Goal: Information Seeking & Learning: Learn about a topic

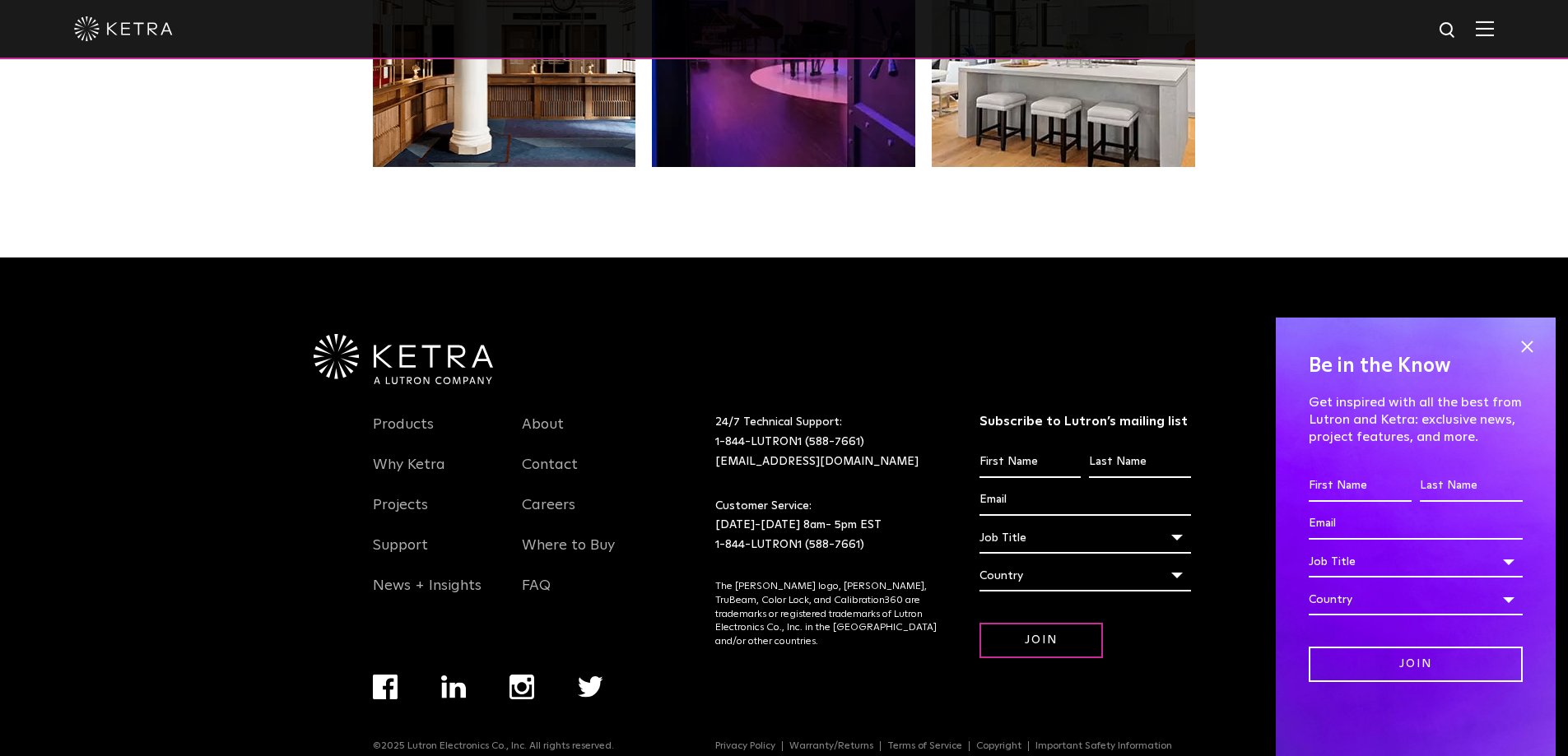
scroll to position [3459, 0]
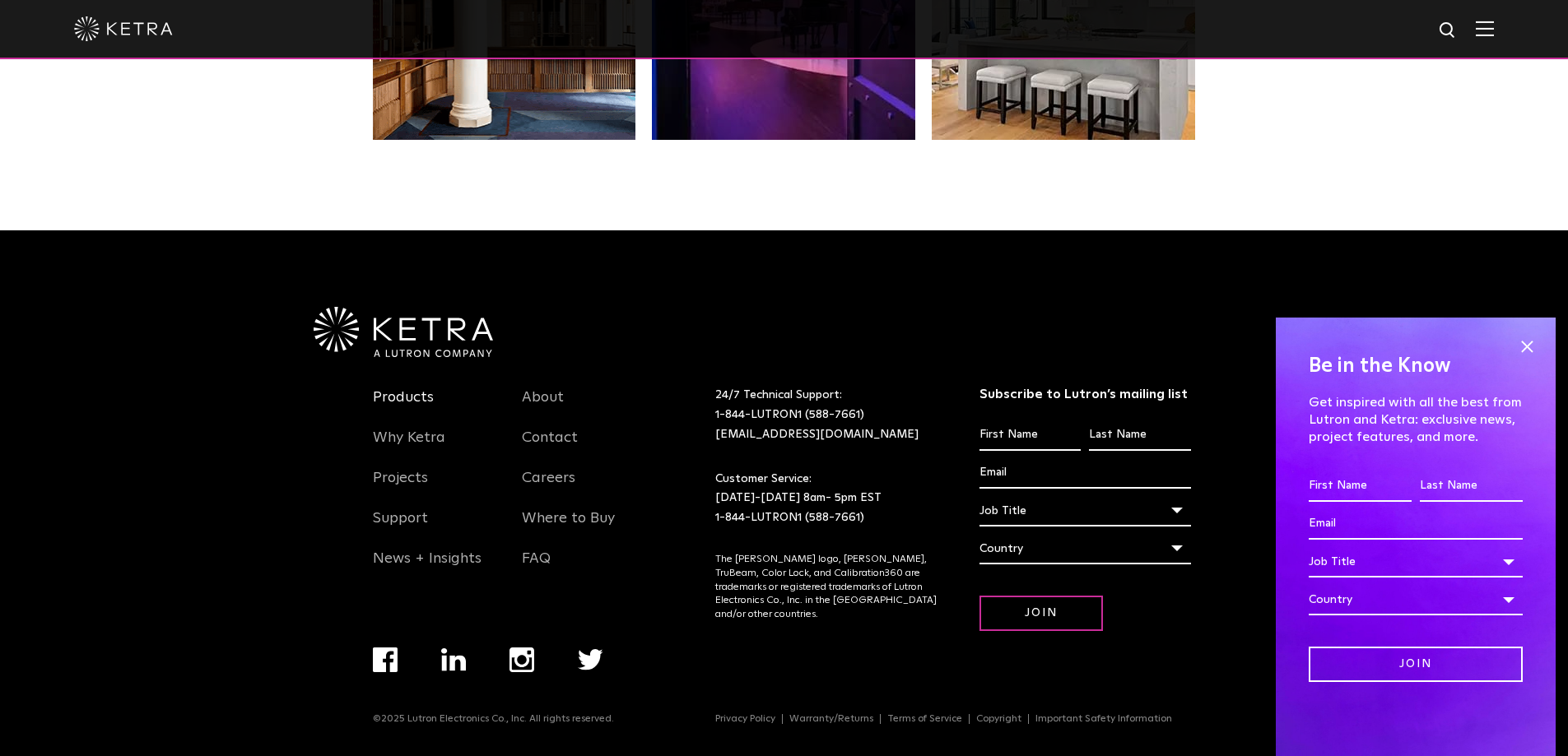
click at [419, 393] on link "Products" at bounding box center [403, 407] width 61 height 38
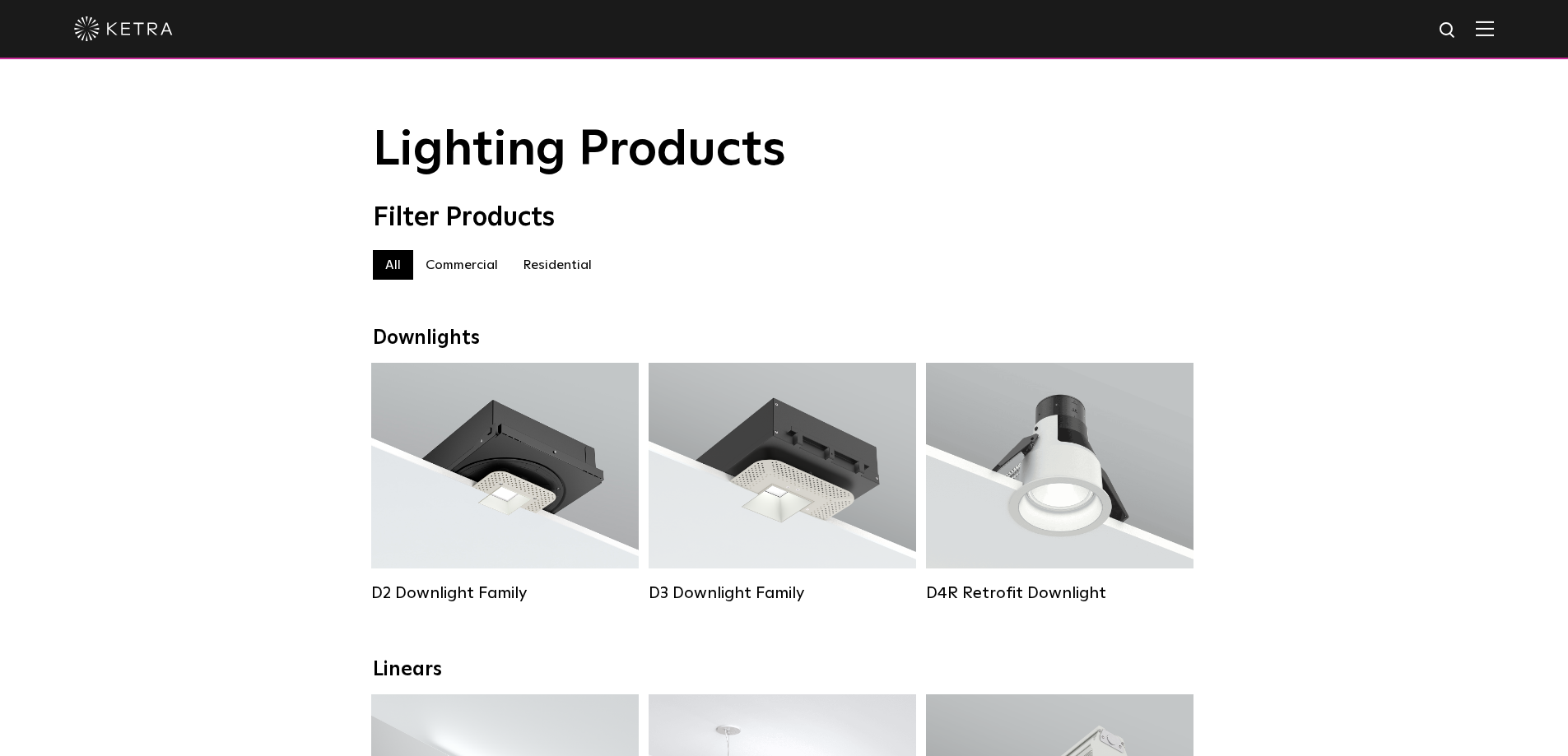
click at [555, 270] on label "Residential" at bounding box center [556, 265] width 94 height 29
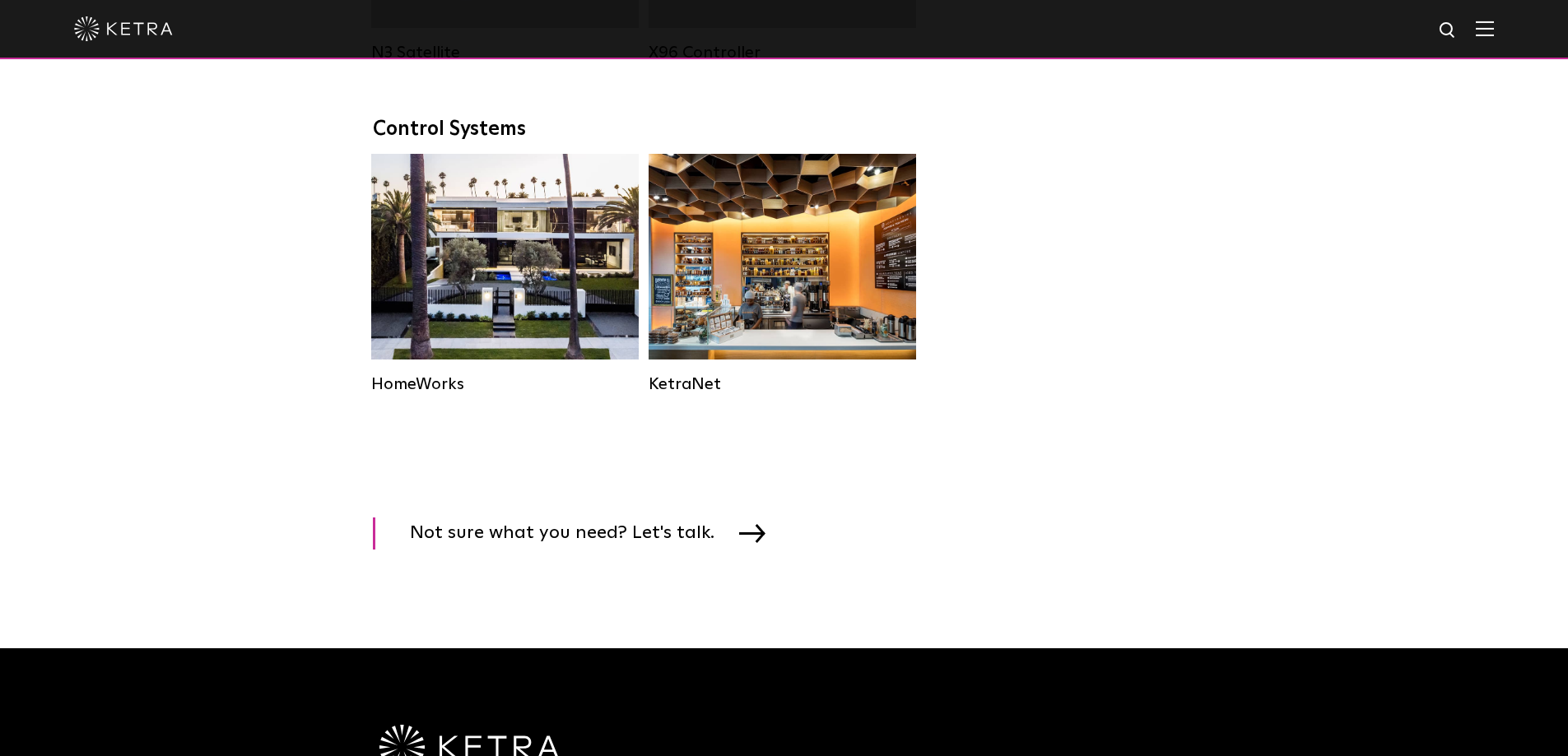
scroll to position [2138, 0]
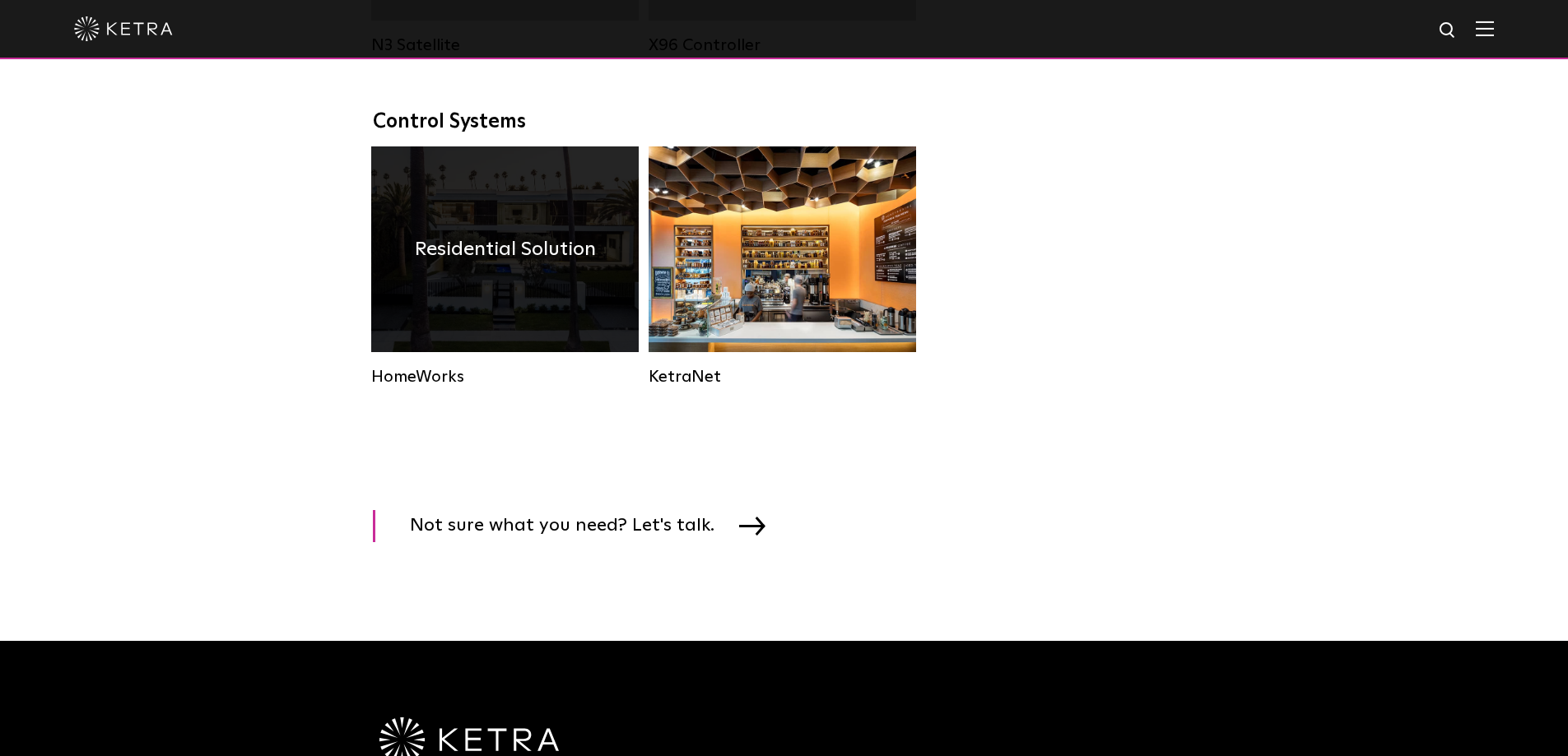
click at [481, 265] on h4 "Residential Solution" at bounding box center [505, 249] width 181 height 31
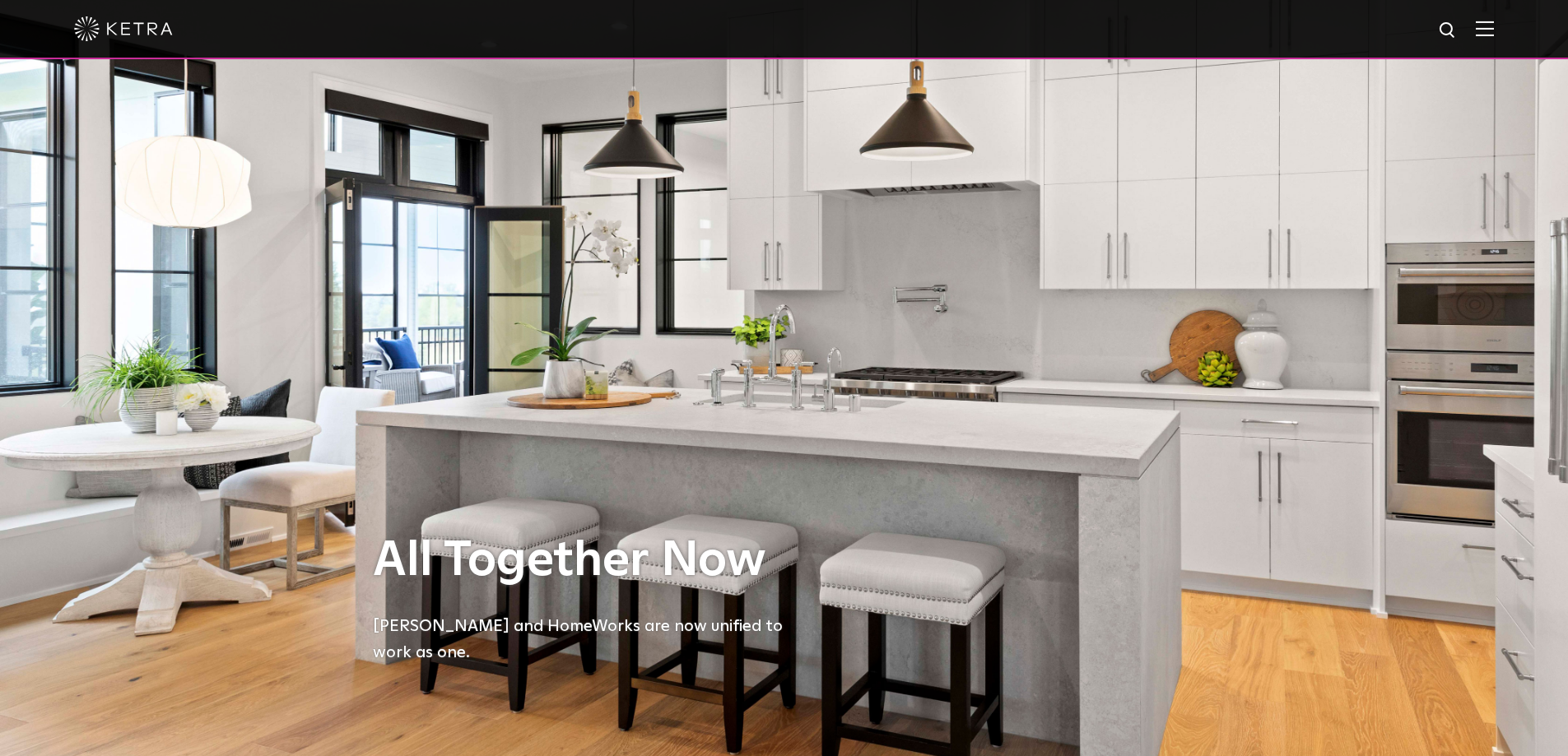
click at [1506, 25] on div at bounding box center [784, 29] width 1568 height 59
click at [1493, 29] on img at bounding box center [1484, 28] width 18 height 15
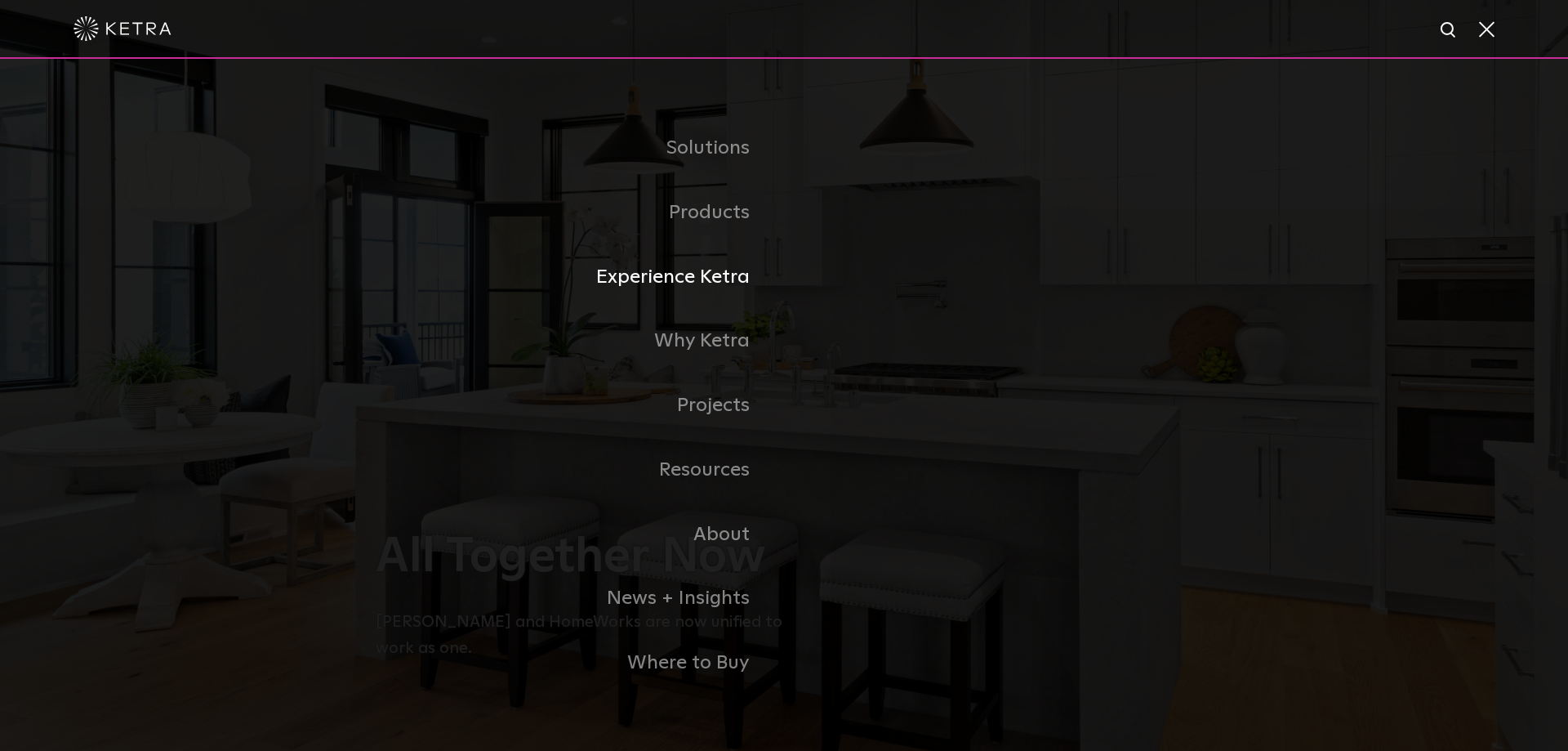
click at [718, 280] on link "Experience Ketra" at bounding box center [579, 277] width 409 height 65
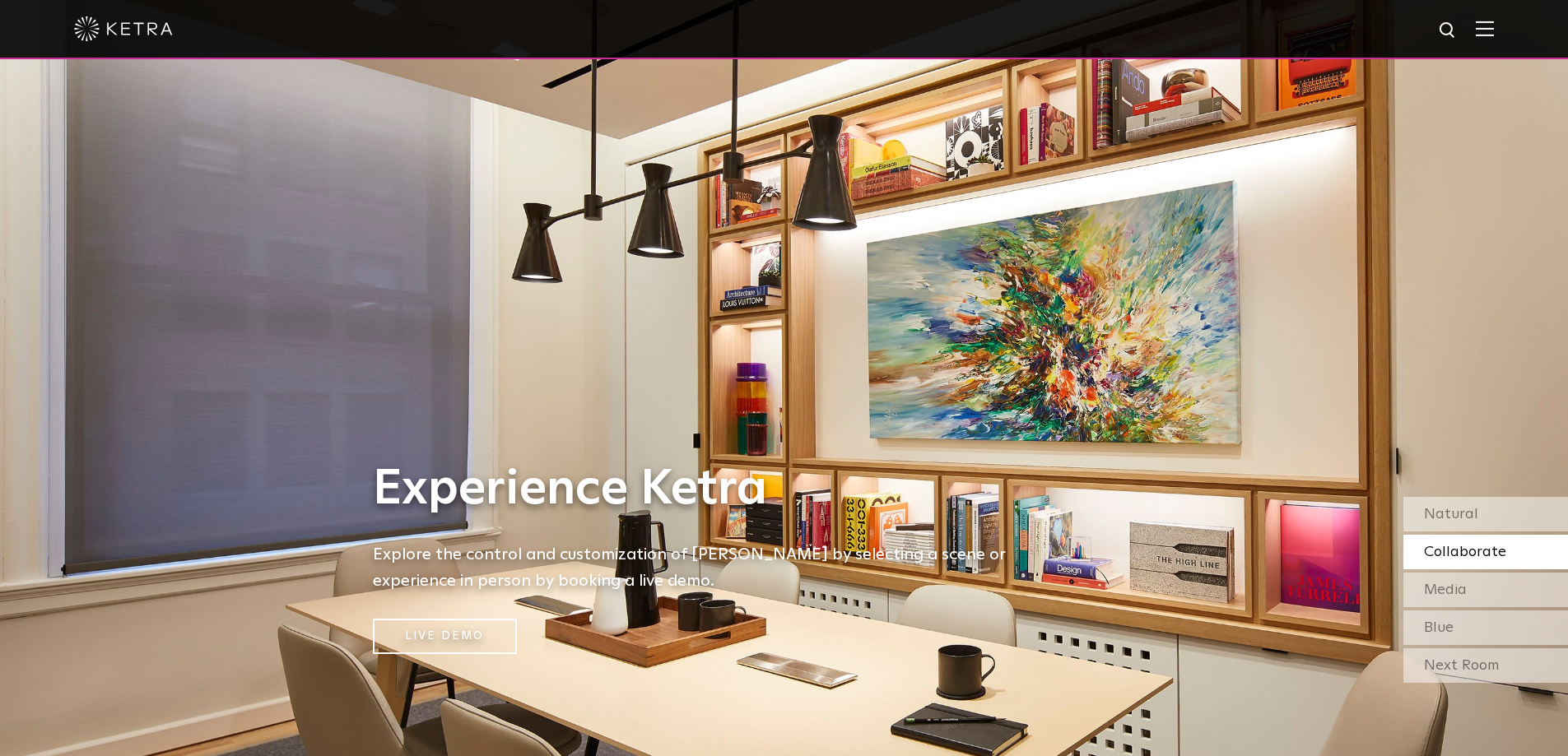
click at [1493, 28] on img at bounding box center [1484, 28] width 18 height 15
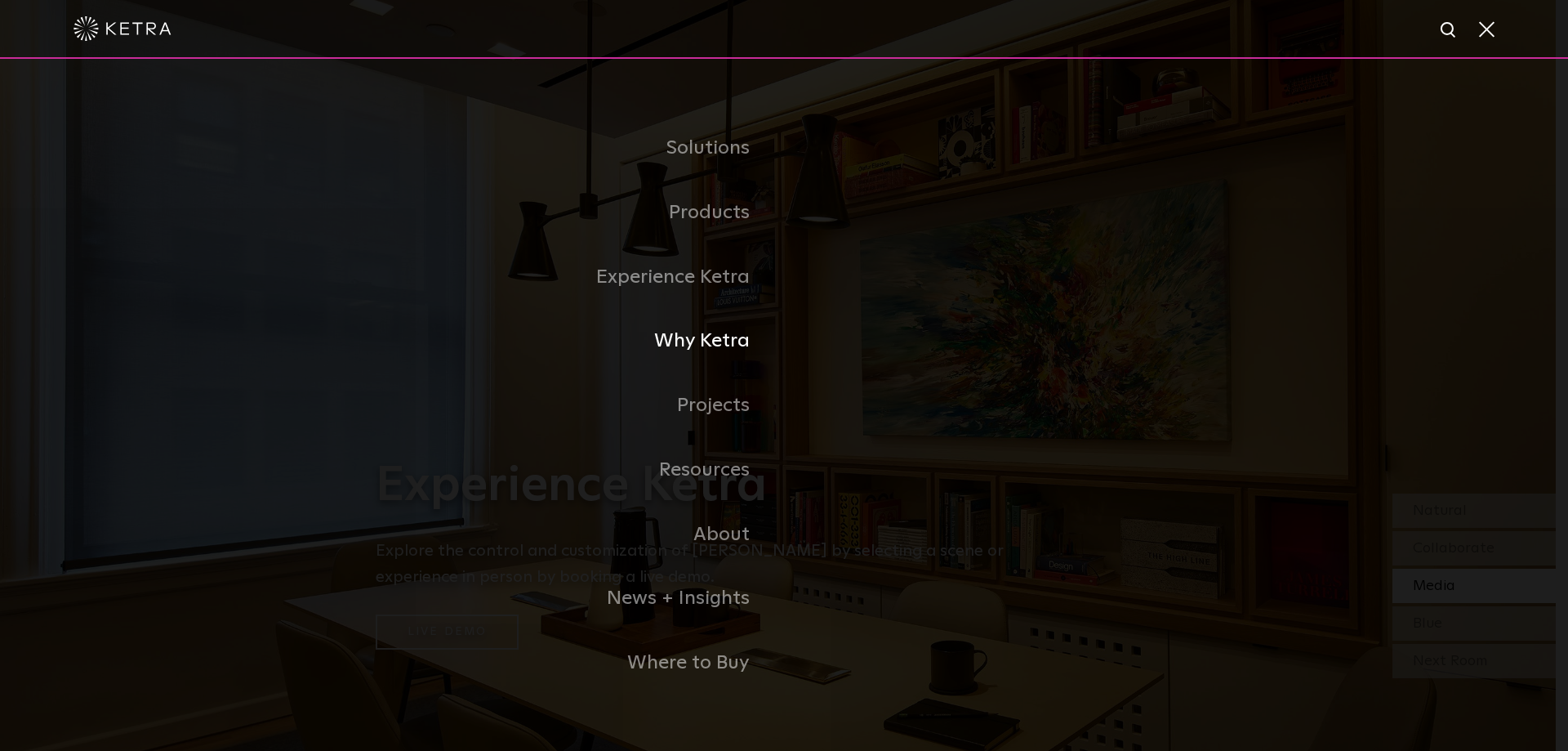
click at [708, 341] on link "Why Ketra" at bounding box center [579, 341] width 409 height 65
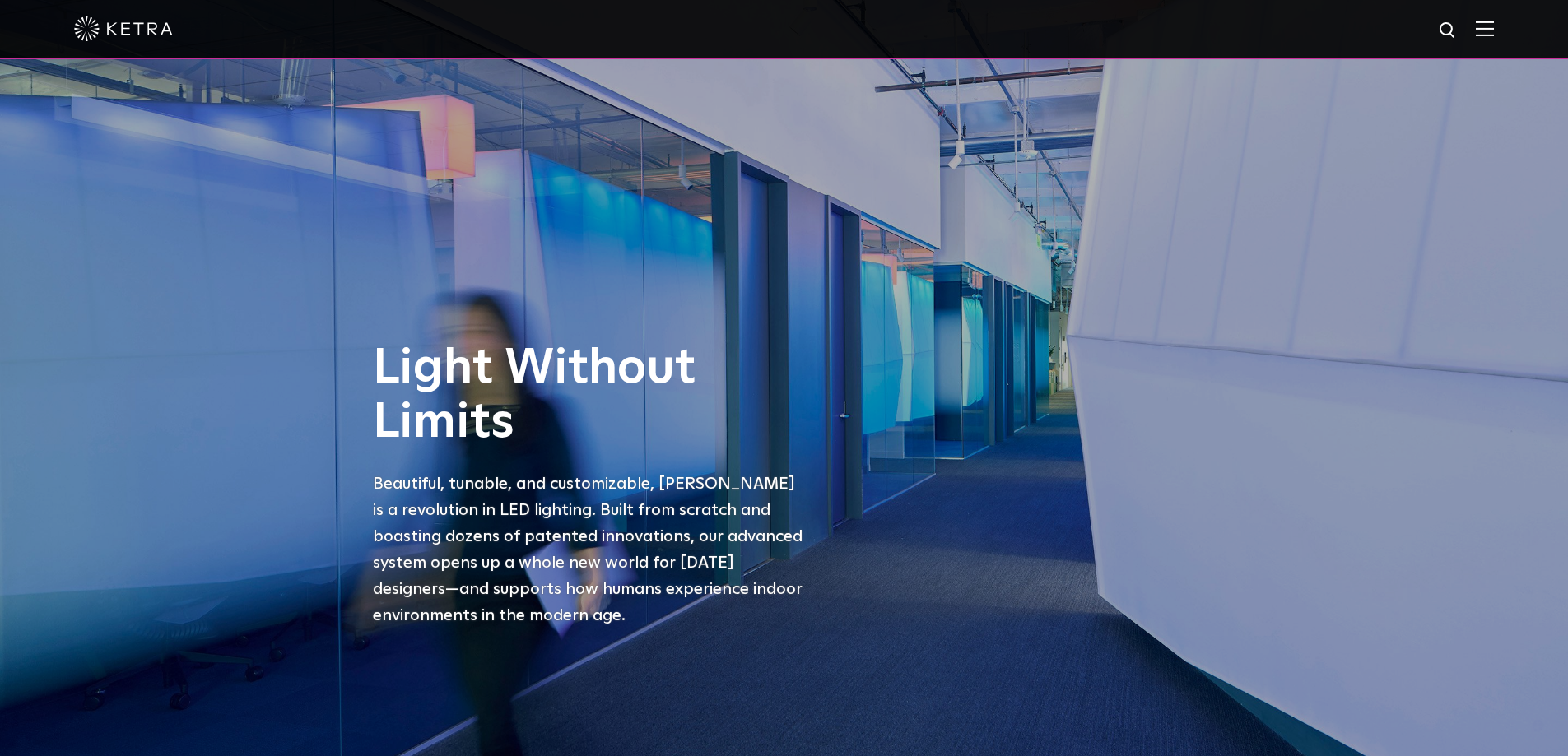
click at [1493, 29] on img at bounding box center [1484, 28] width 18 height 15
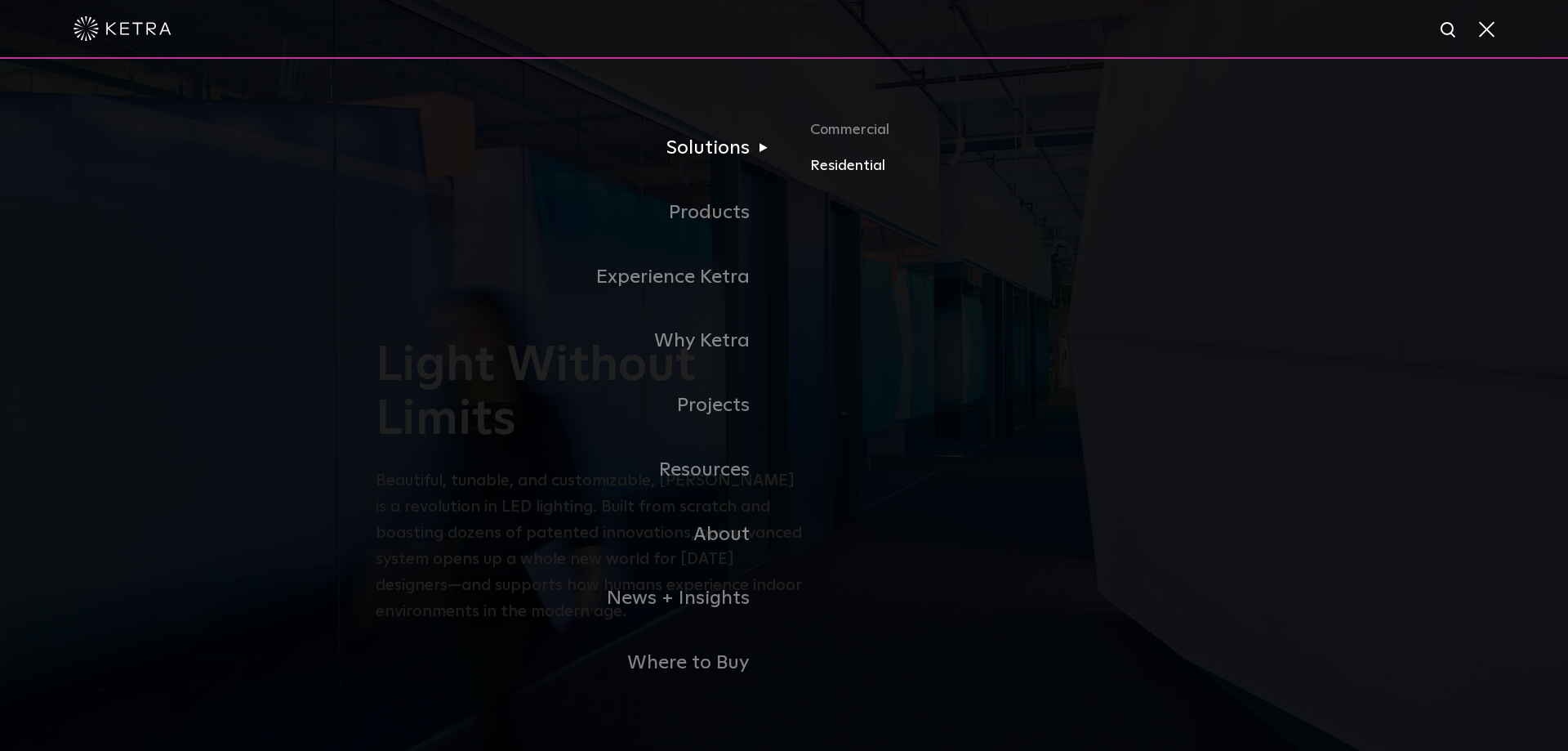
click at [839, 166] on link "Residential" at bounding box center [1002, 166] width 382 height 24
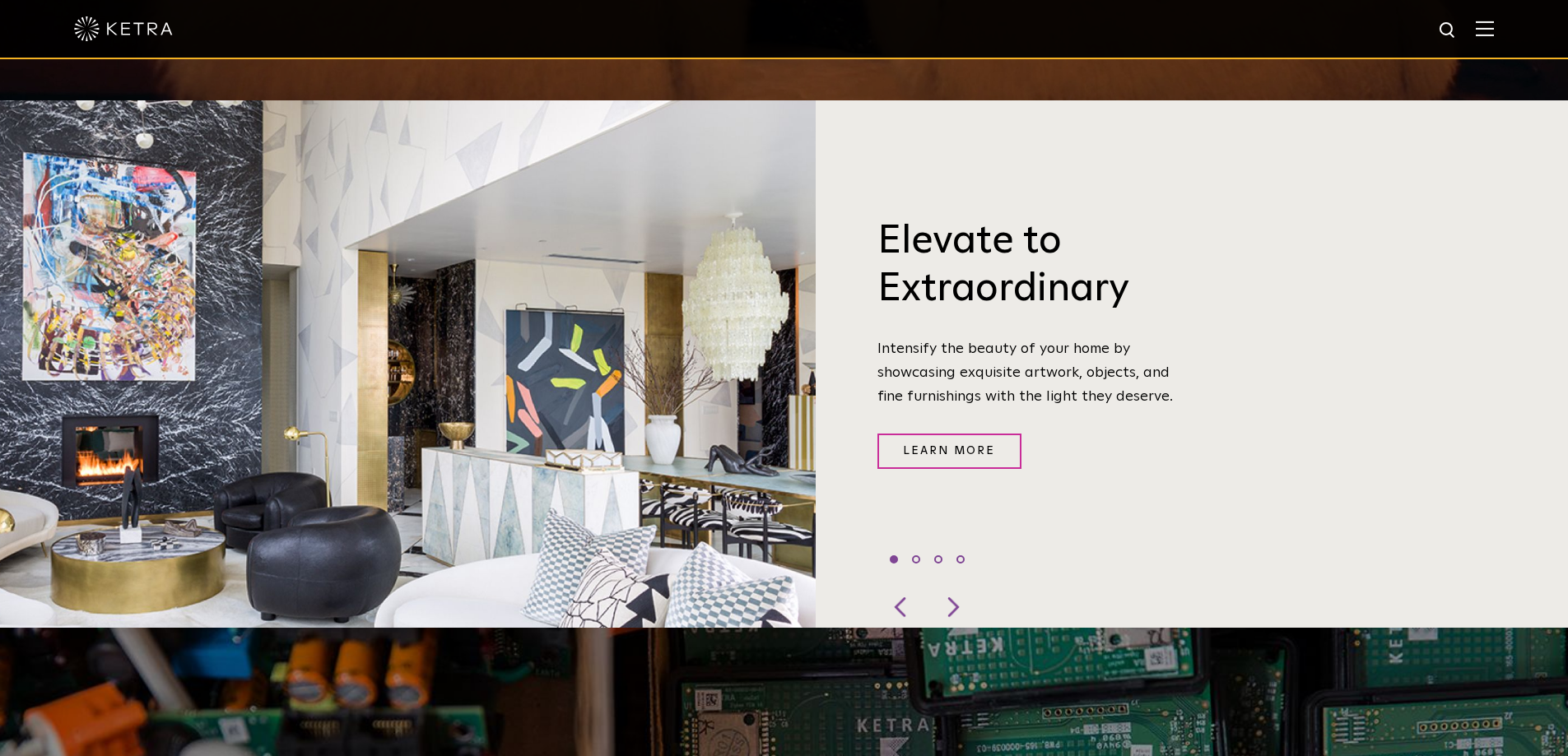
scroll to position [658, 0]
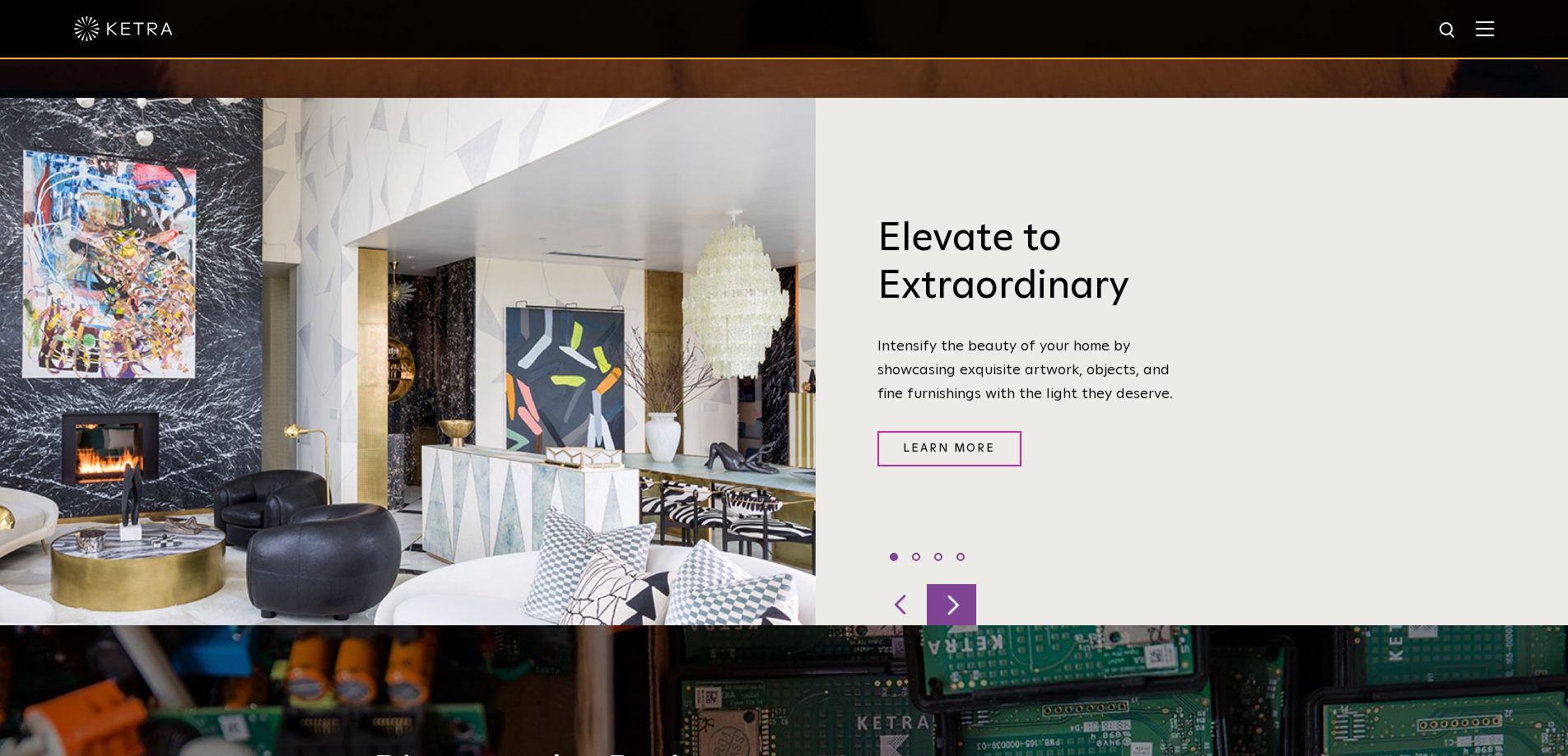
click at [956, 584] on div at bounding box center [951, 605] width 49 height 41
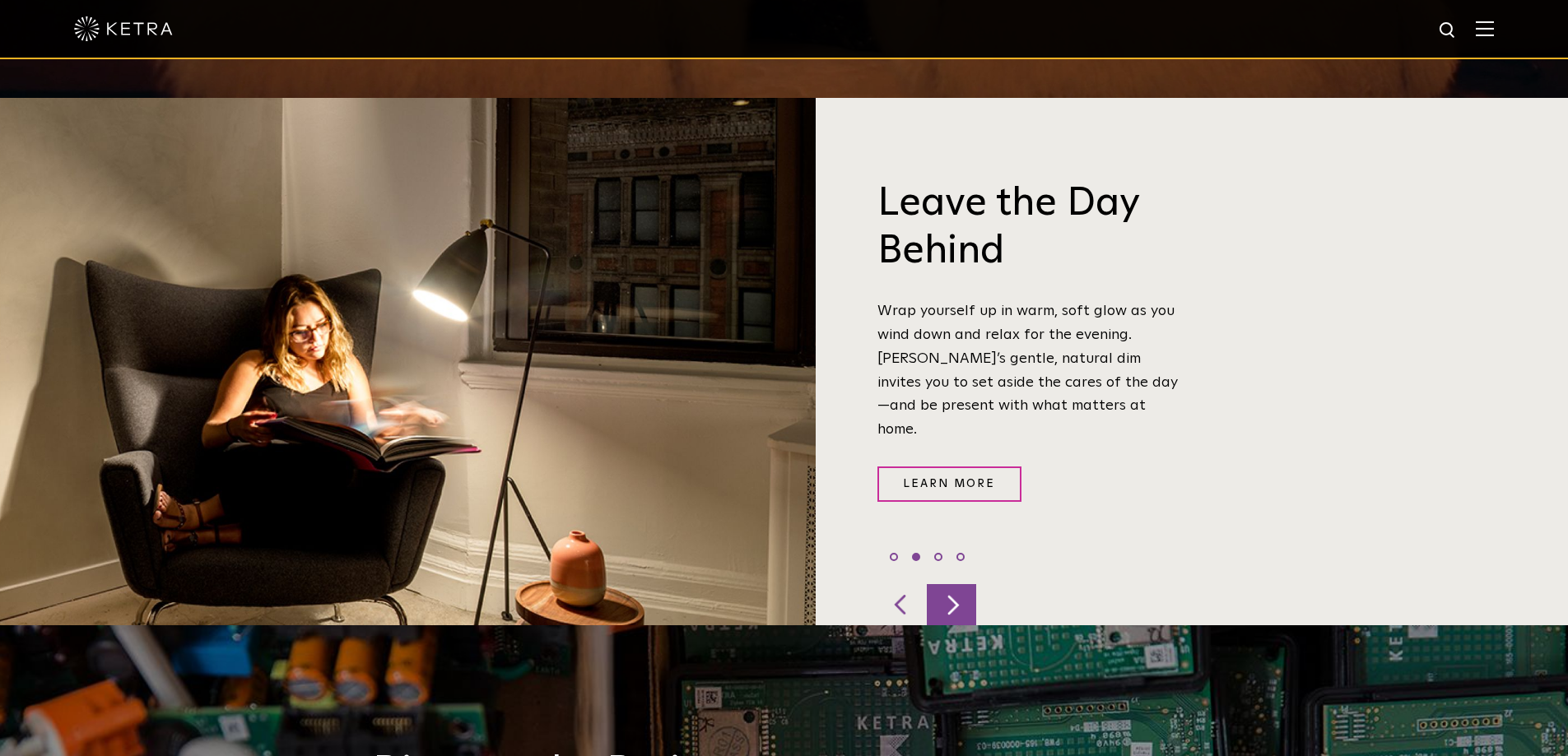
click at [956, 584] on div at bounding box center [951, 605] width 49 height 41
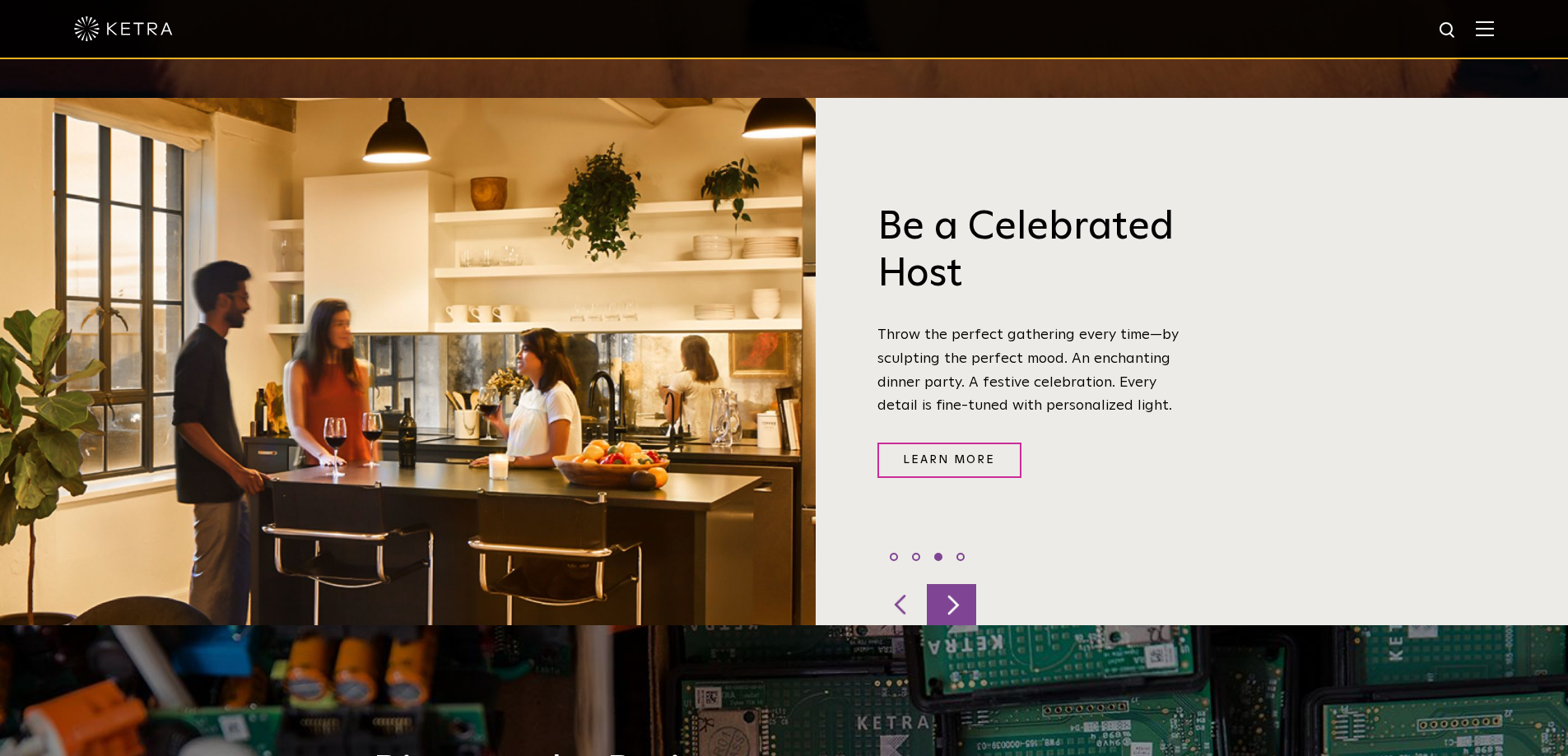
click at [956, 584] on div at bounding box center [951, 605] width 49 height 41
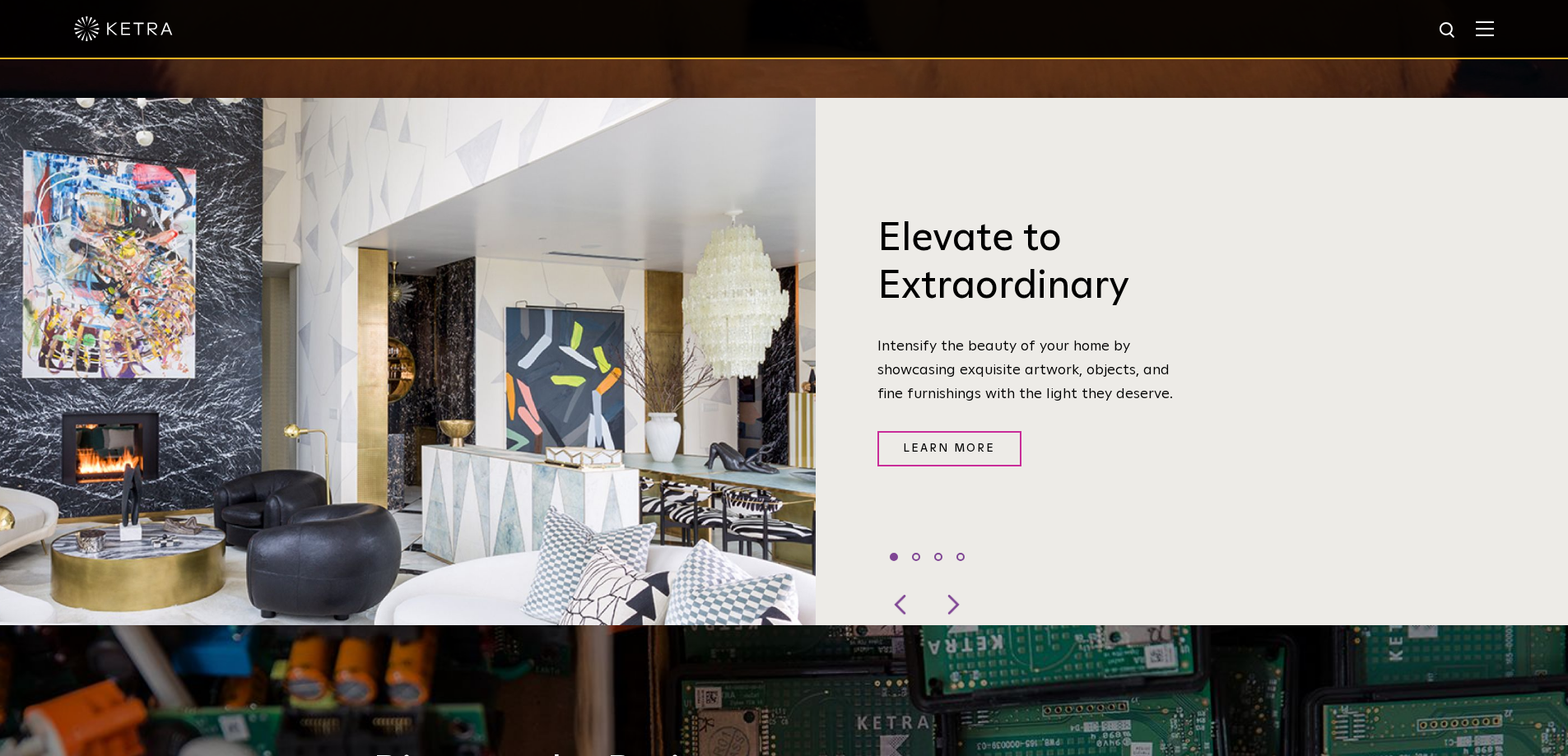
scroll to position [0, 0]
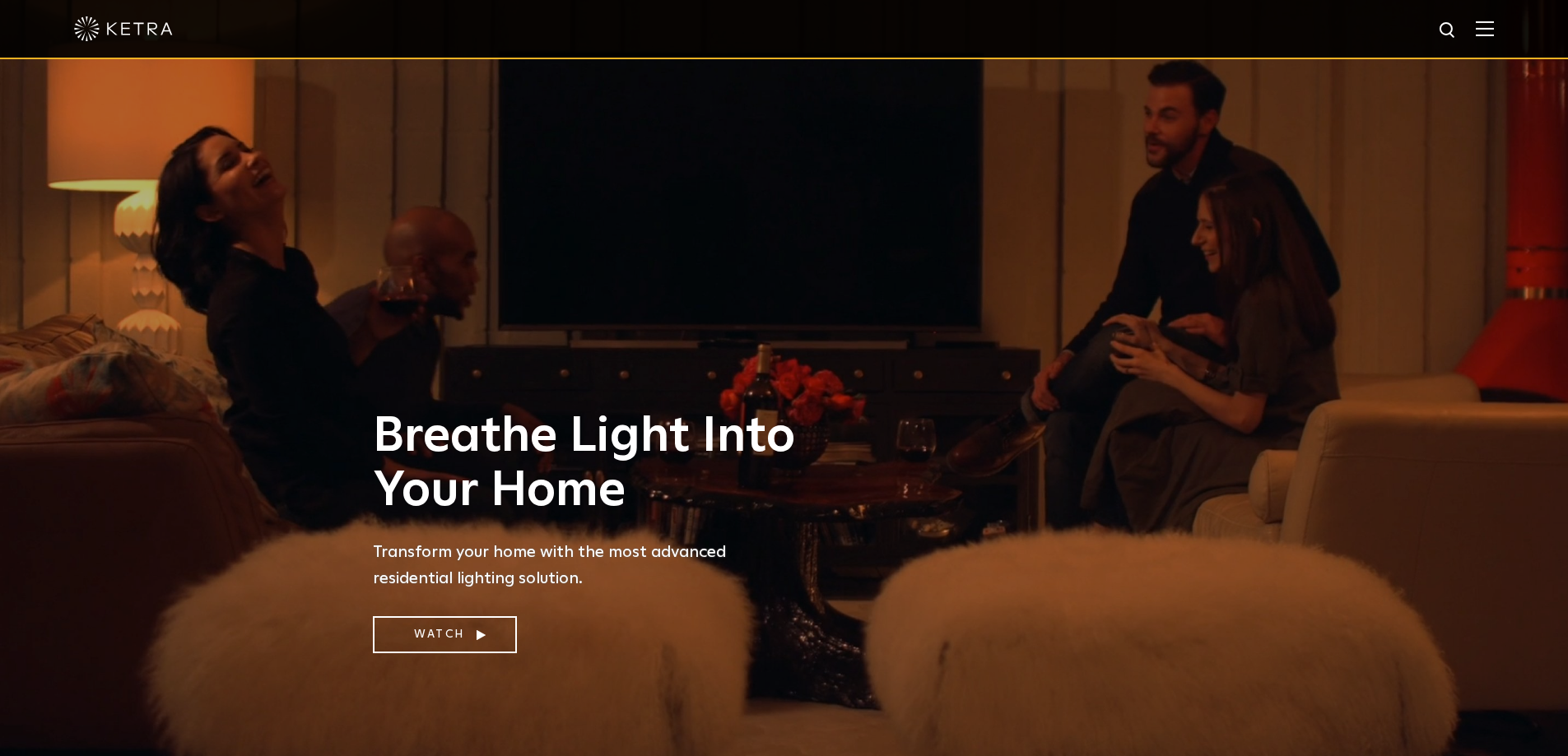
click at [1490, 25] on img at bounding box center [1484, 28] width 18 height 15
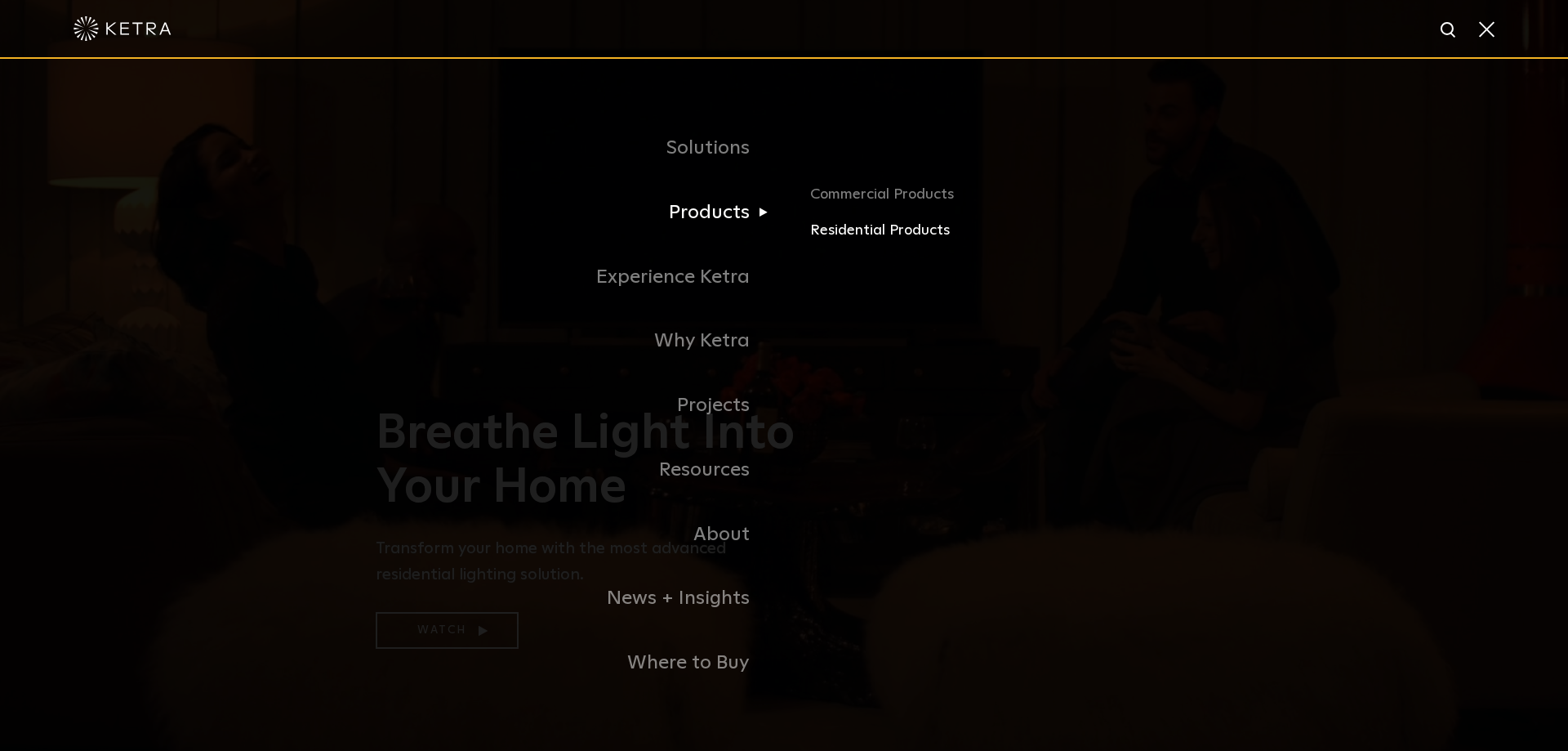
click at [850, 231] on link "Residential Products" at bounding box center [1002, 231] width 382 height 24
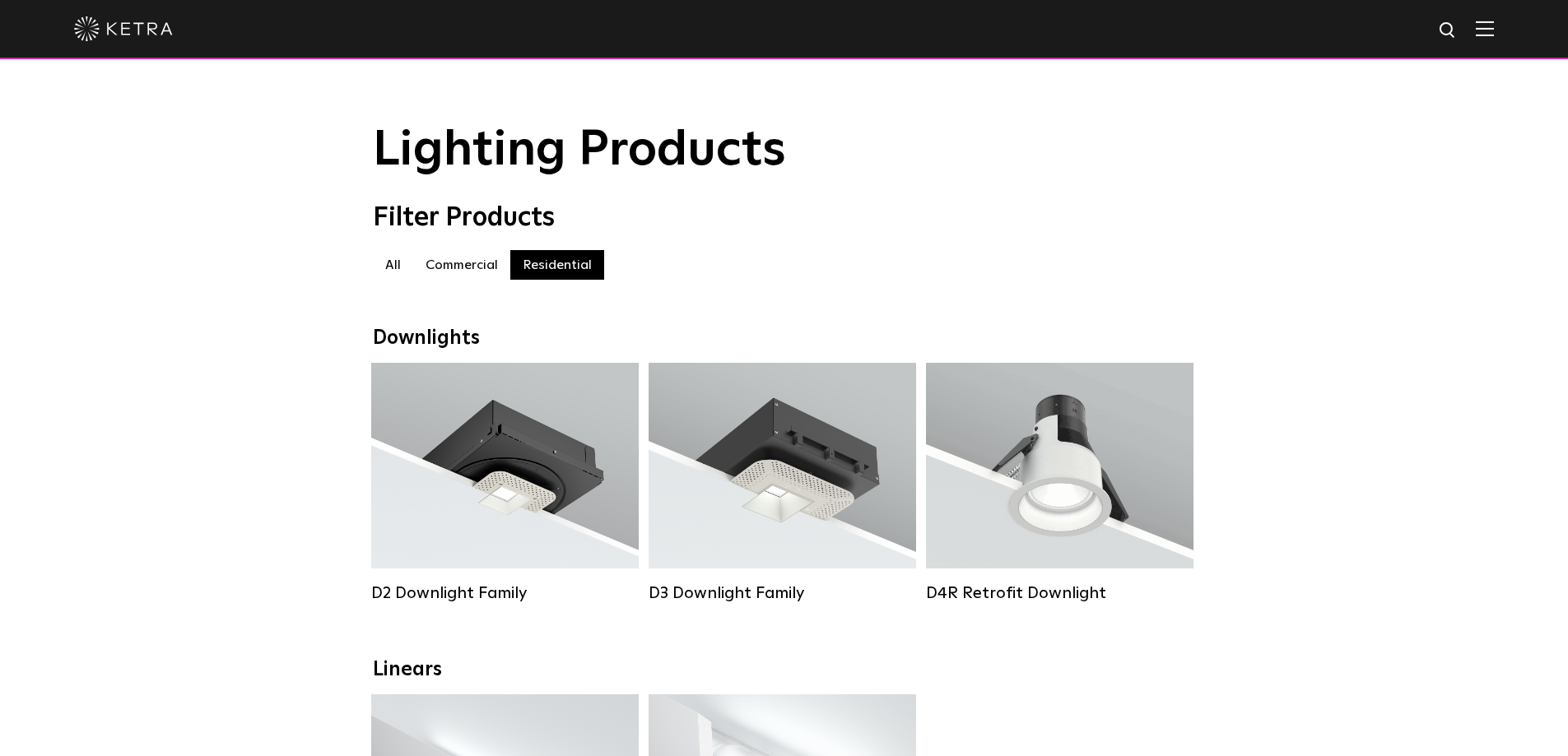
click at [1492, 24] on img at bounding box center [1484, 28] width 18 height 15
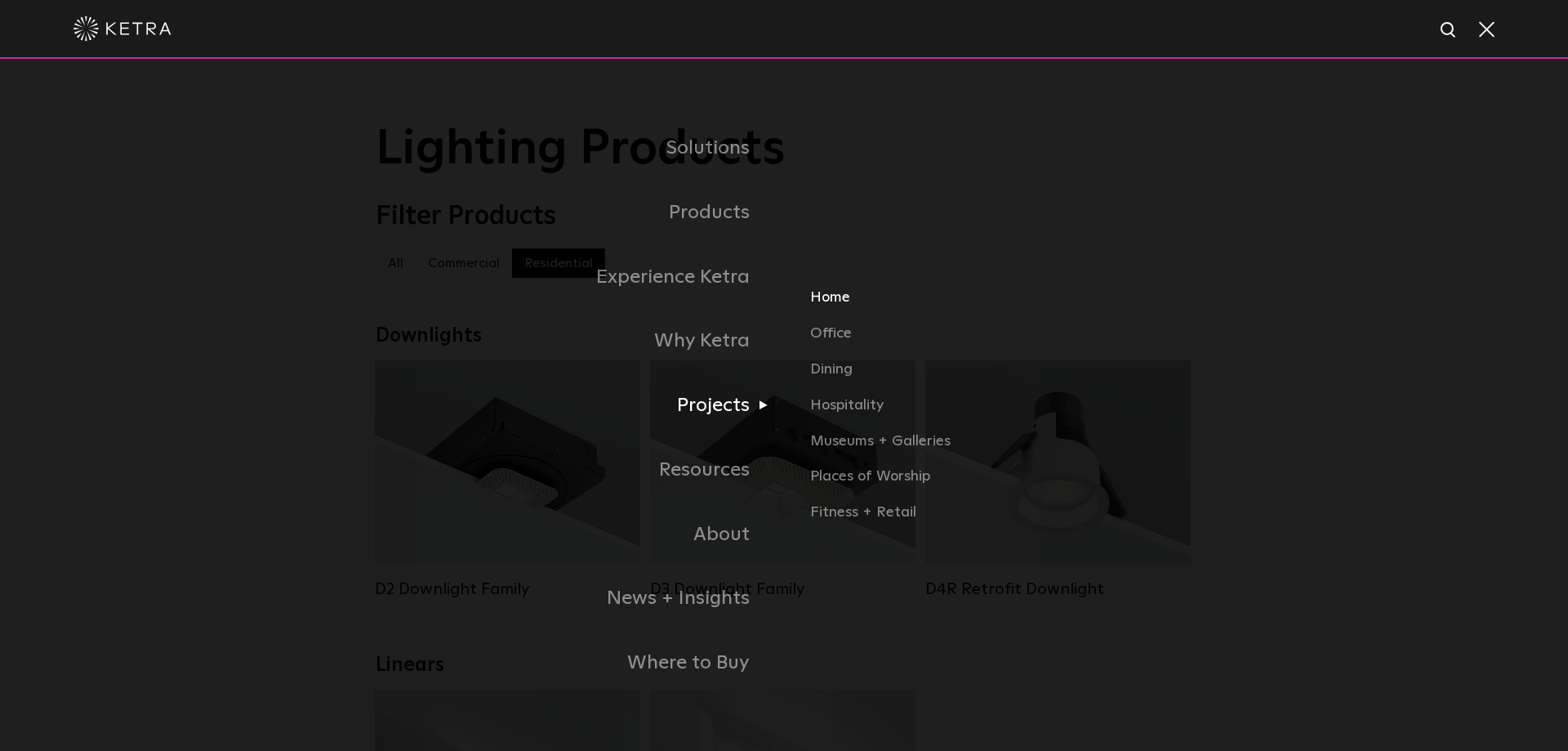
click at [839, 297] on link "Home" at bounding box center [1002, 305] width 382 height 36
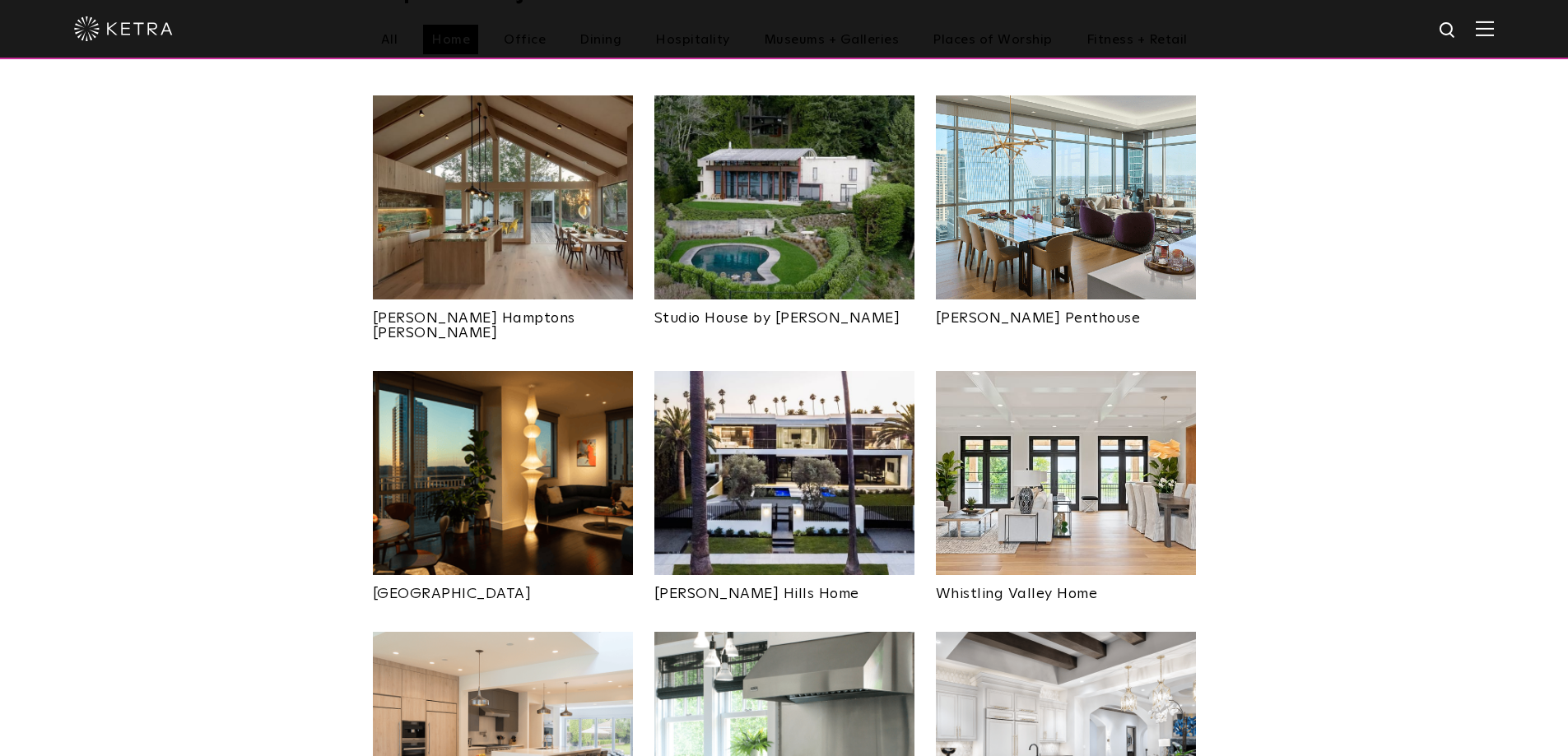
scroll to position [741, 0]
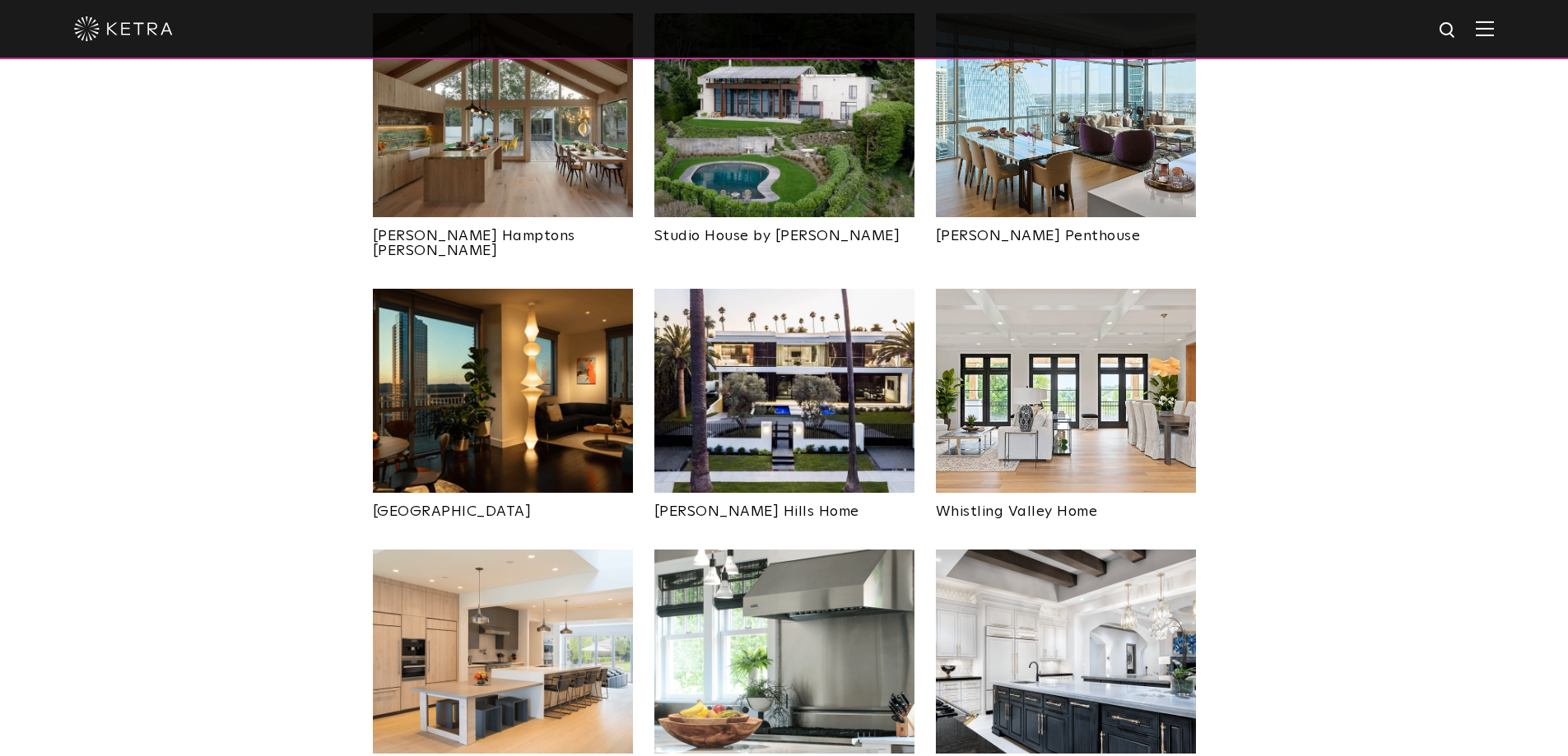
click at [787, 356] on img at bounding box center [784, 390] width 260 height 204
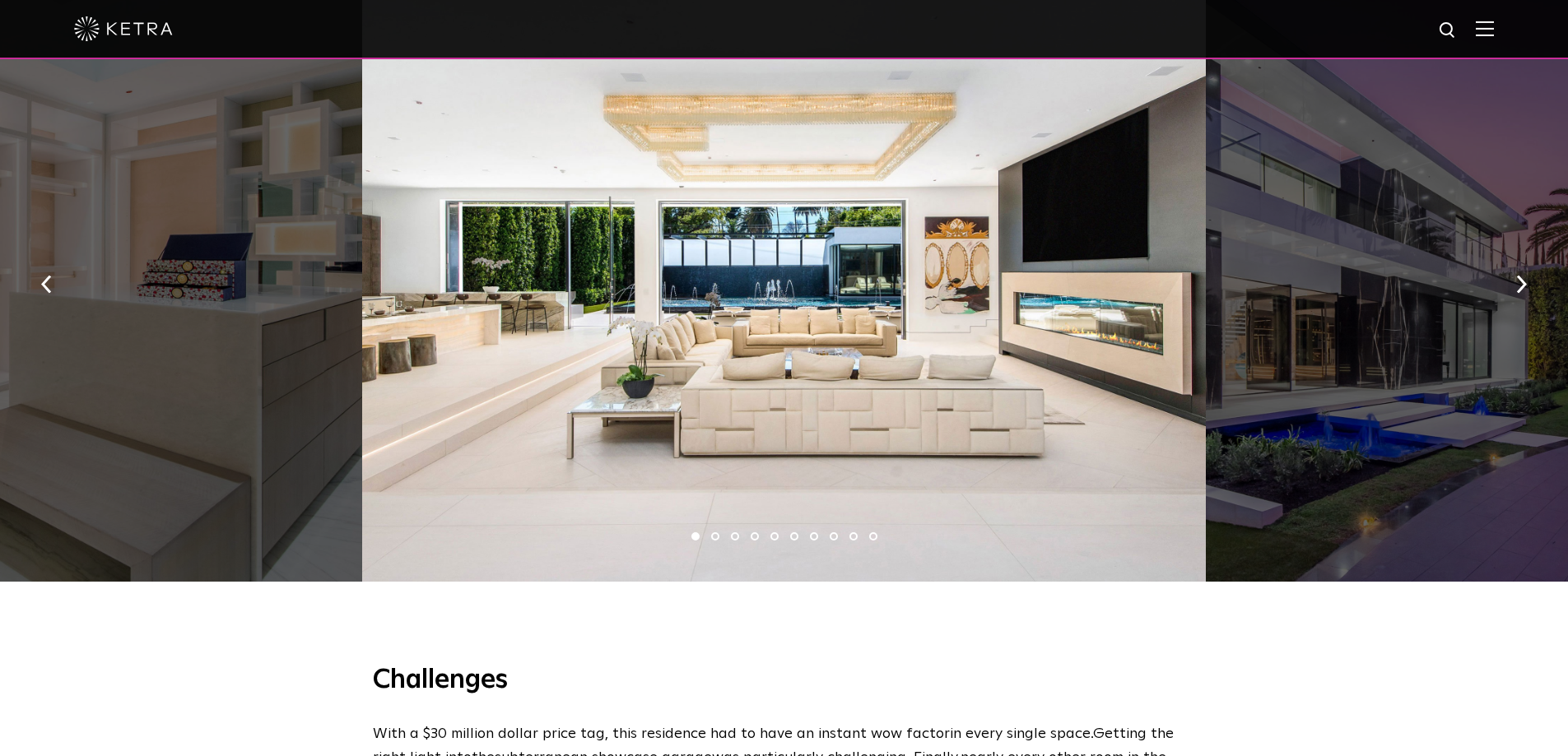
scroll to position [1151, 0]
click at [719, 537] on li "2" at bounding box center [715, 535] width 9 height 9
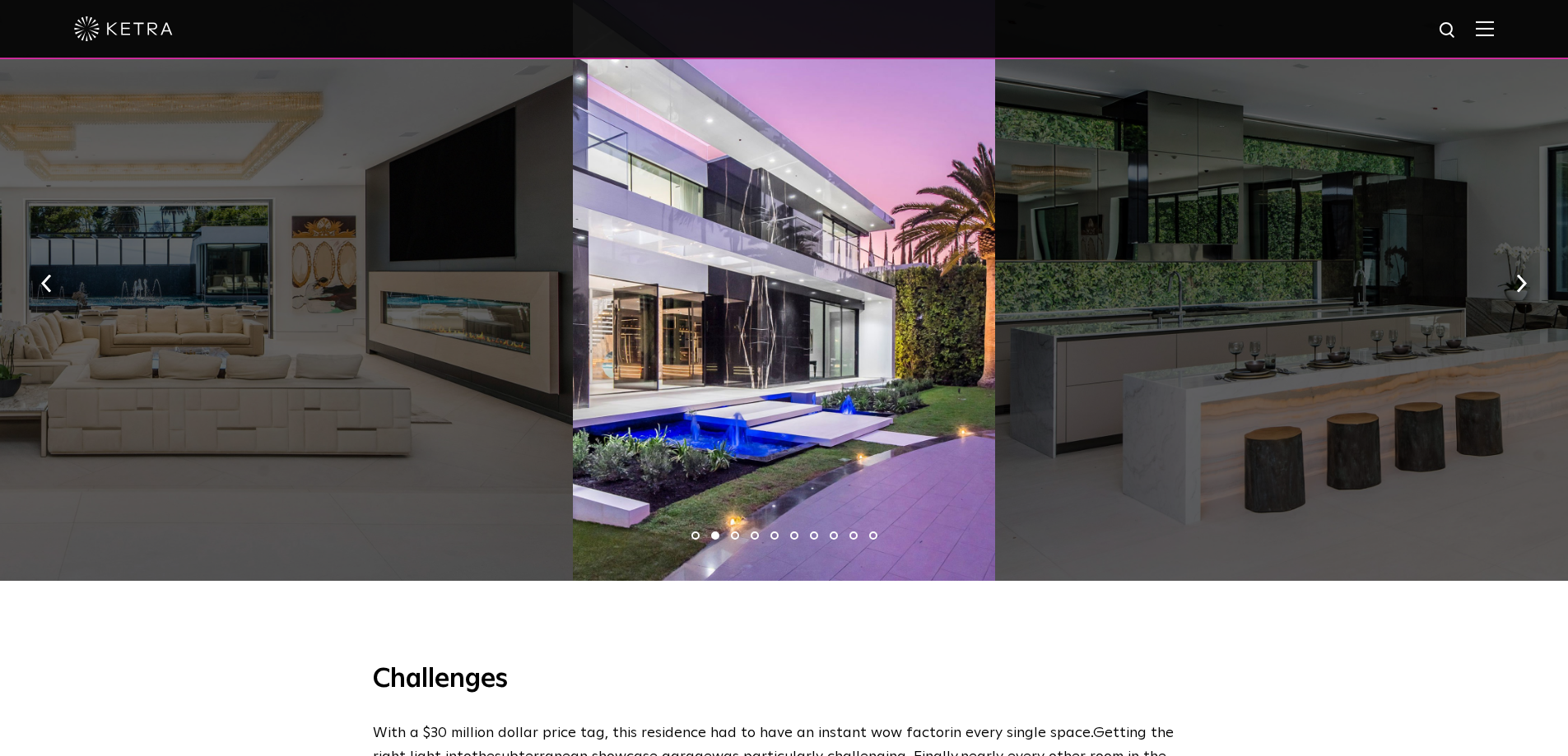
click at [719, 537] on li "2" at bounding box center [715, 535] width 9 height 9
click at [737, 537] on li "3" at bounding box center [735, 535] width 9 height 9
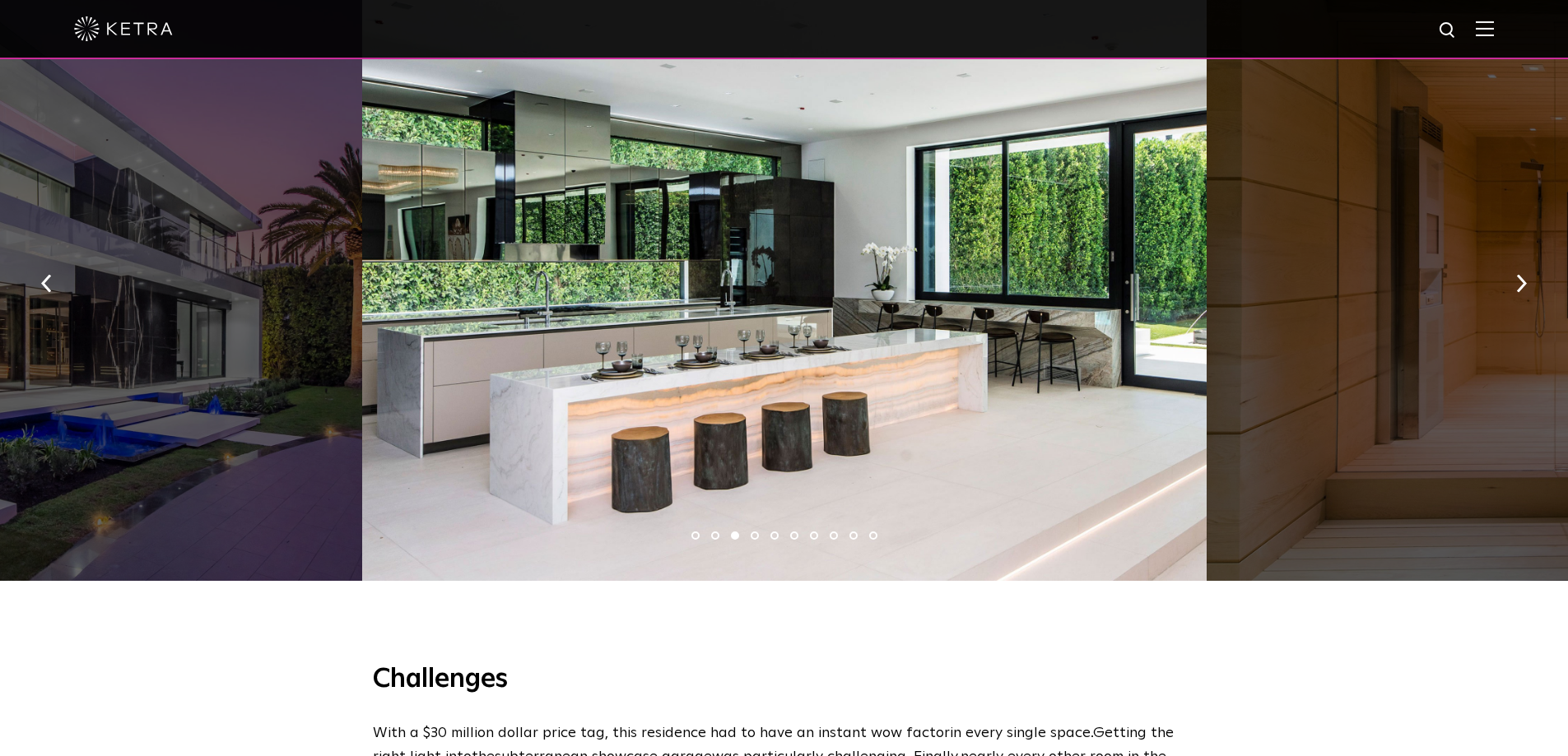
click at [759, 538] on ul "1 2 3 4 5 6 7 8 9 10" at bounding box center [784, 536] width 1568 height 24
click at [756, 534] on li "4" at bounding box center [755, 535] width 9 height 9
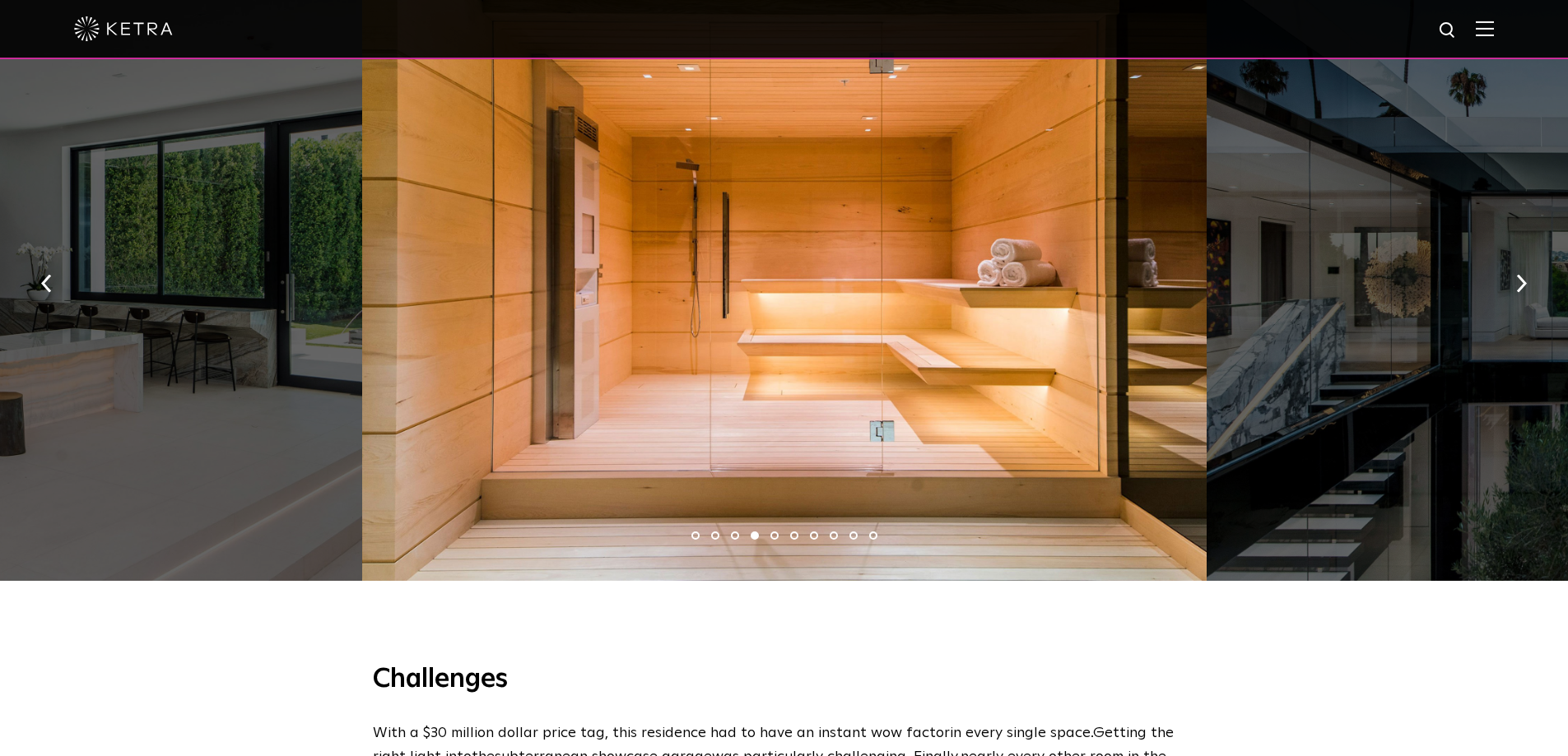
click at [775, 534] on li "5" at bounding box center [775, 535] width 9 height 9
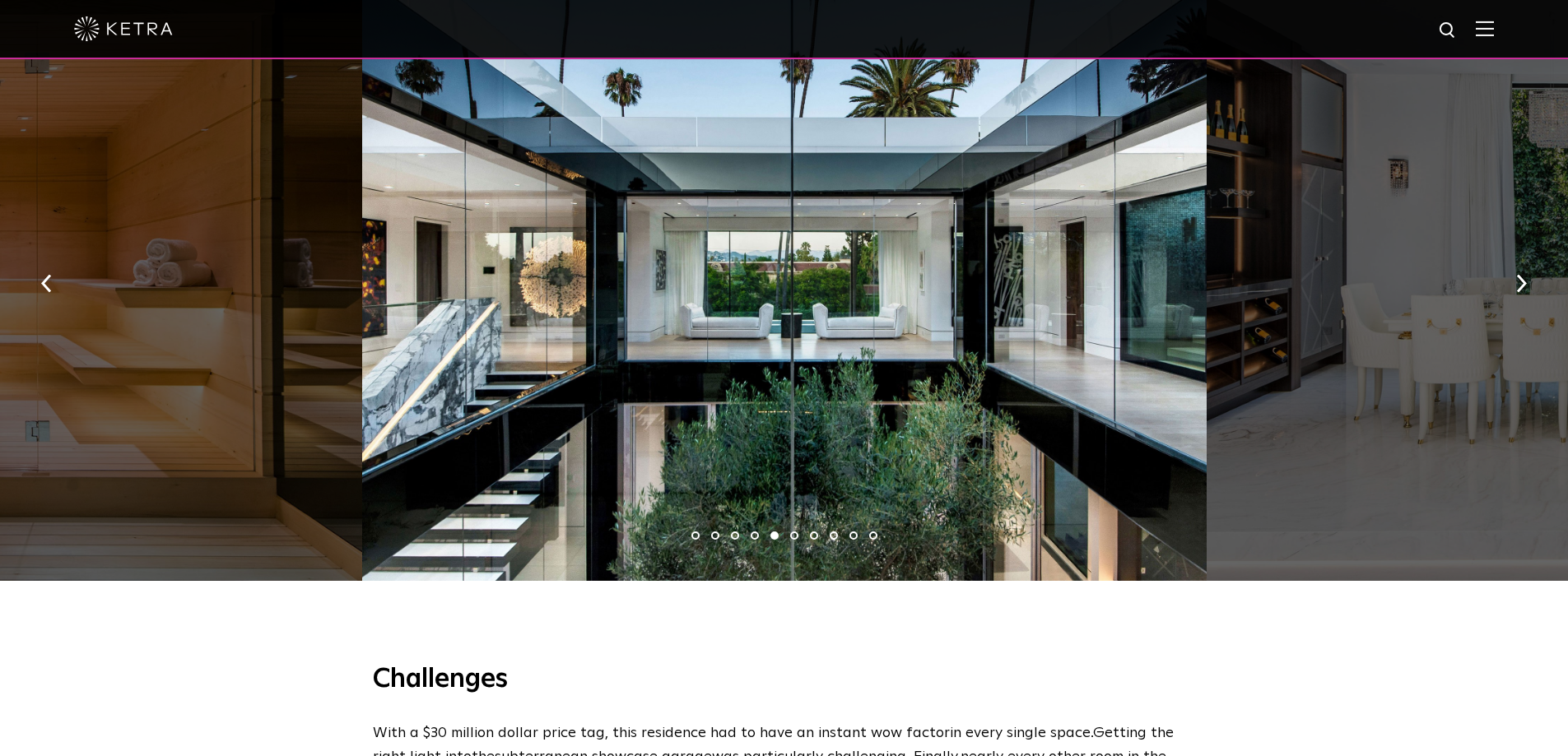
click at [851, 534] on li "9" at bounding box center [854, 535] width 9 height 9
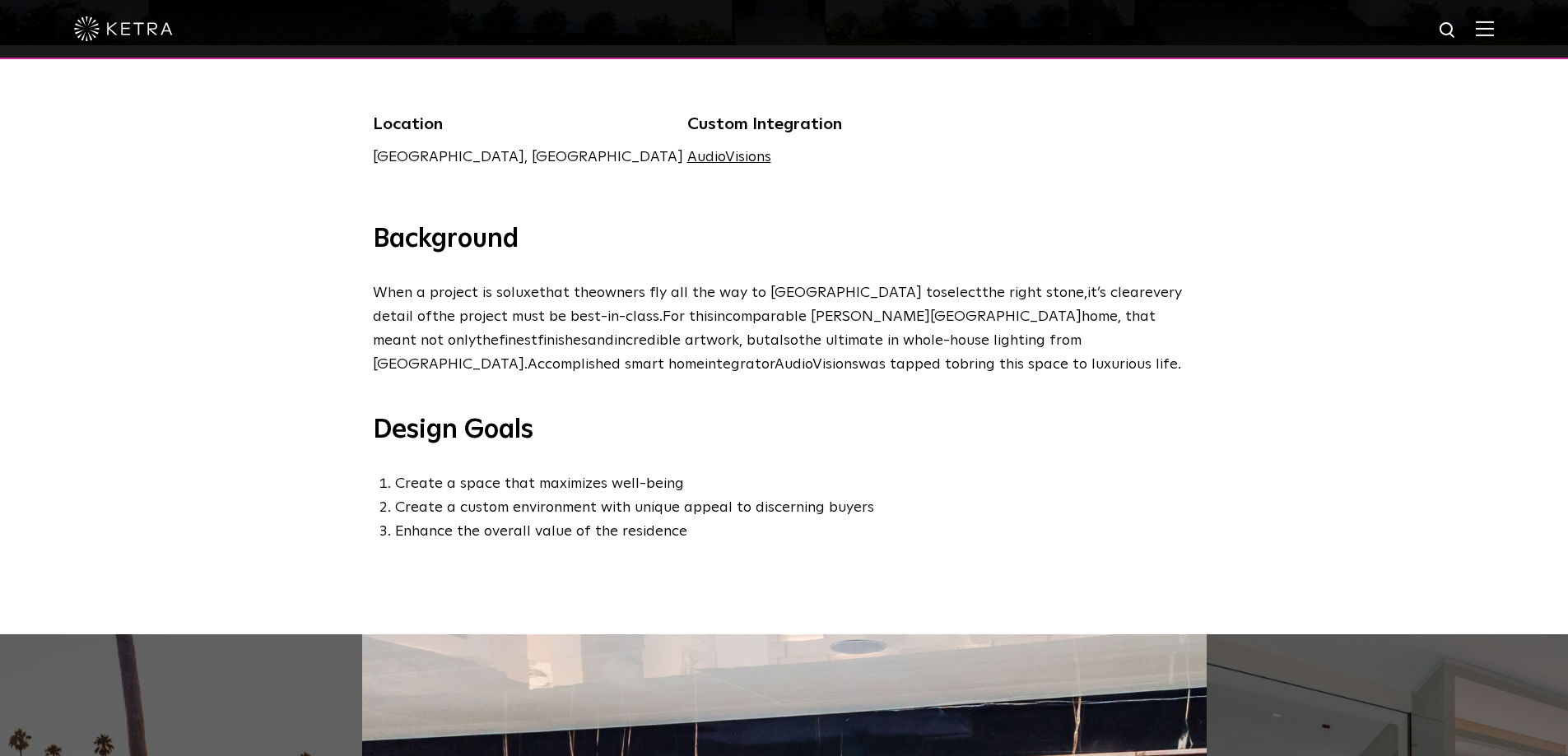
scroll to position [0, 0]
